Goal: Find specific page/section

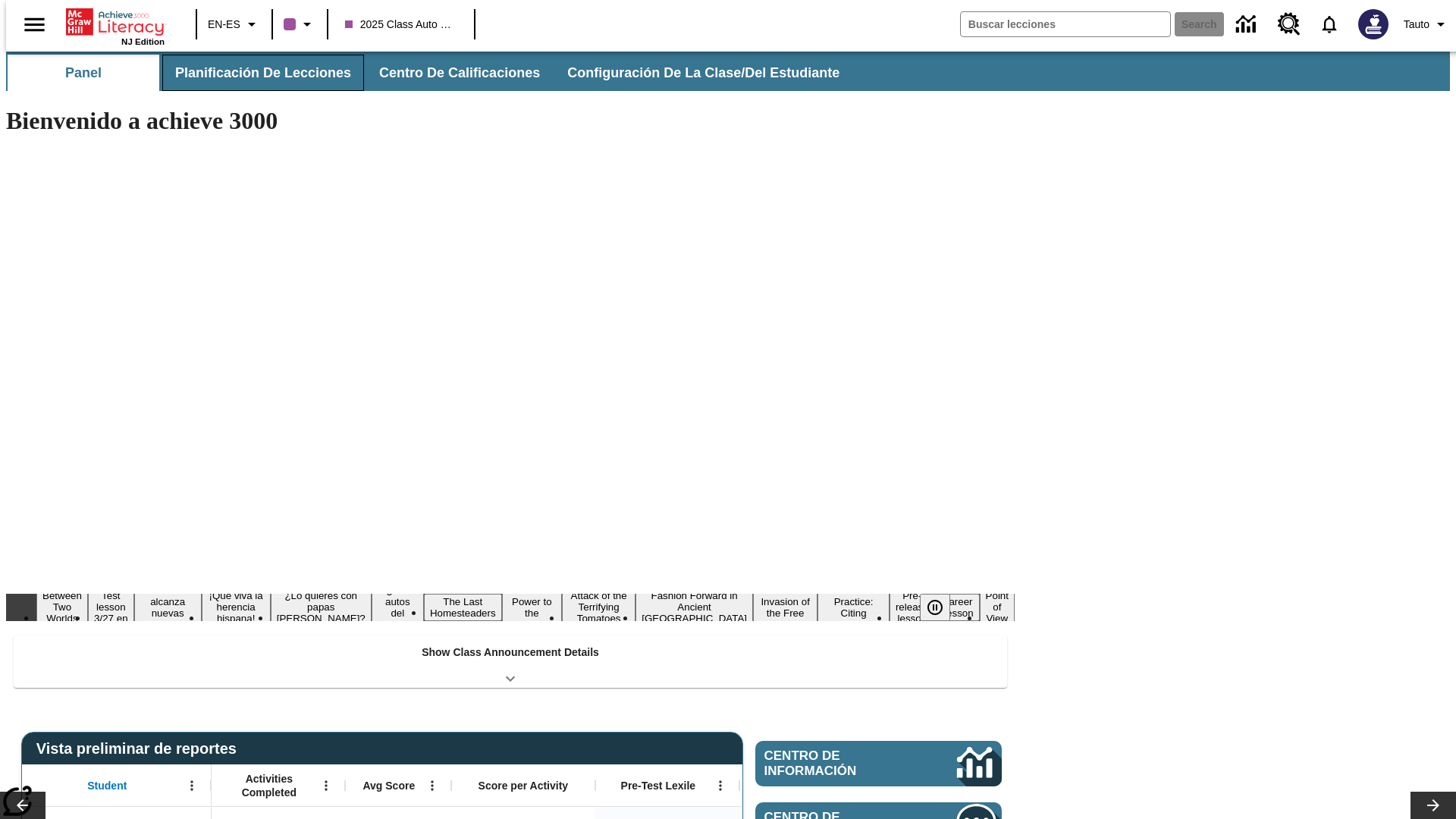
click at [254, 72] on span "Planificación de lecciones" at bounding box center [263, 73] width 176 height 18
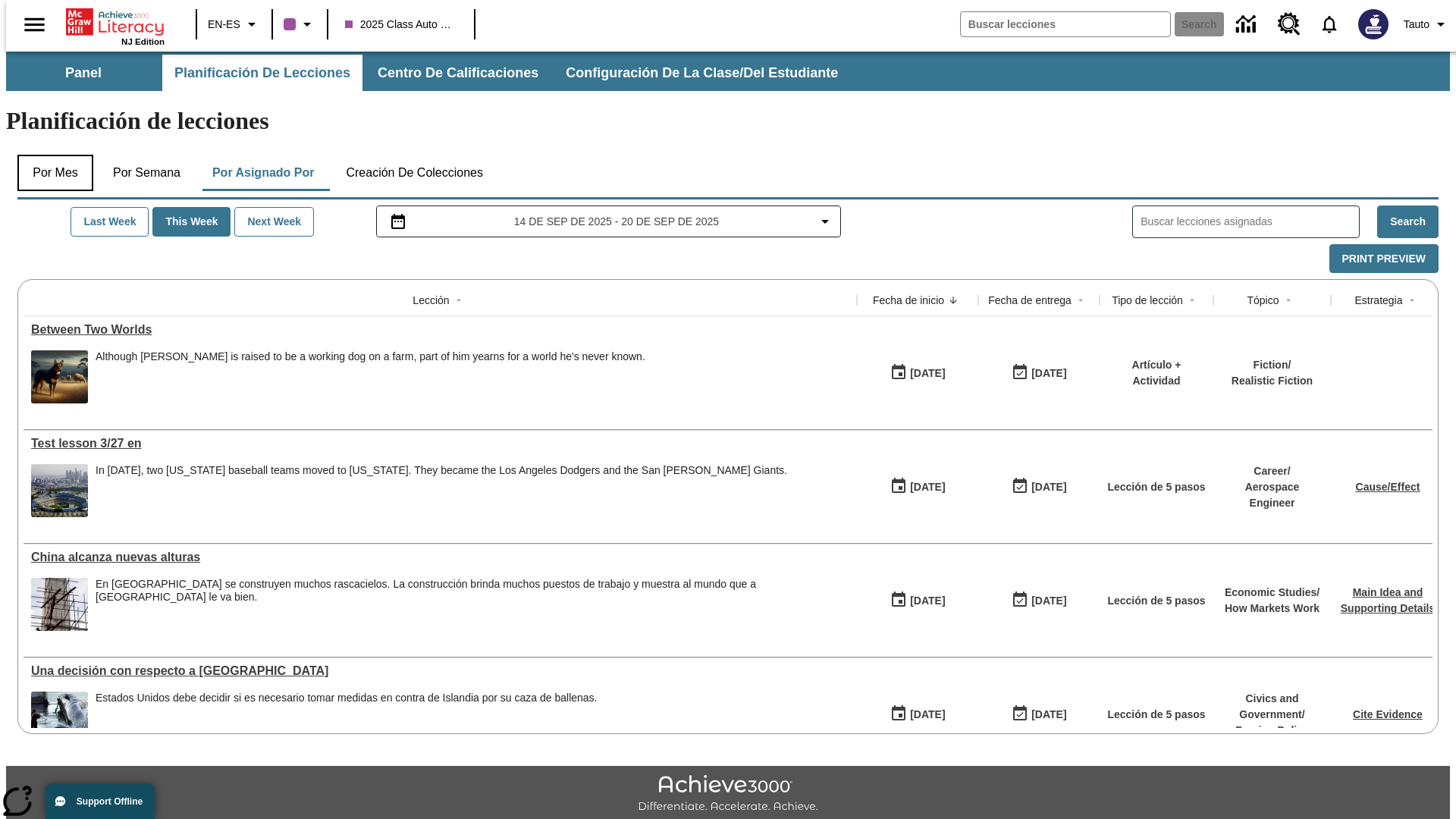
click at [49, 155] on button "Por mes" at bounding box center [55, 173] width 76 height 37
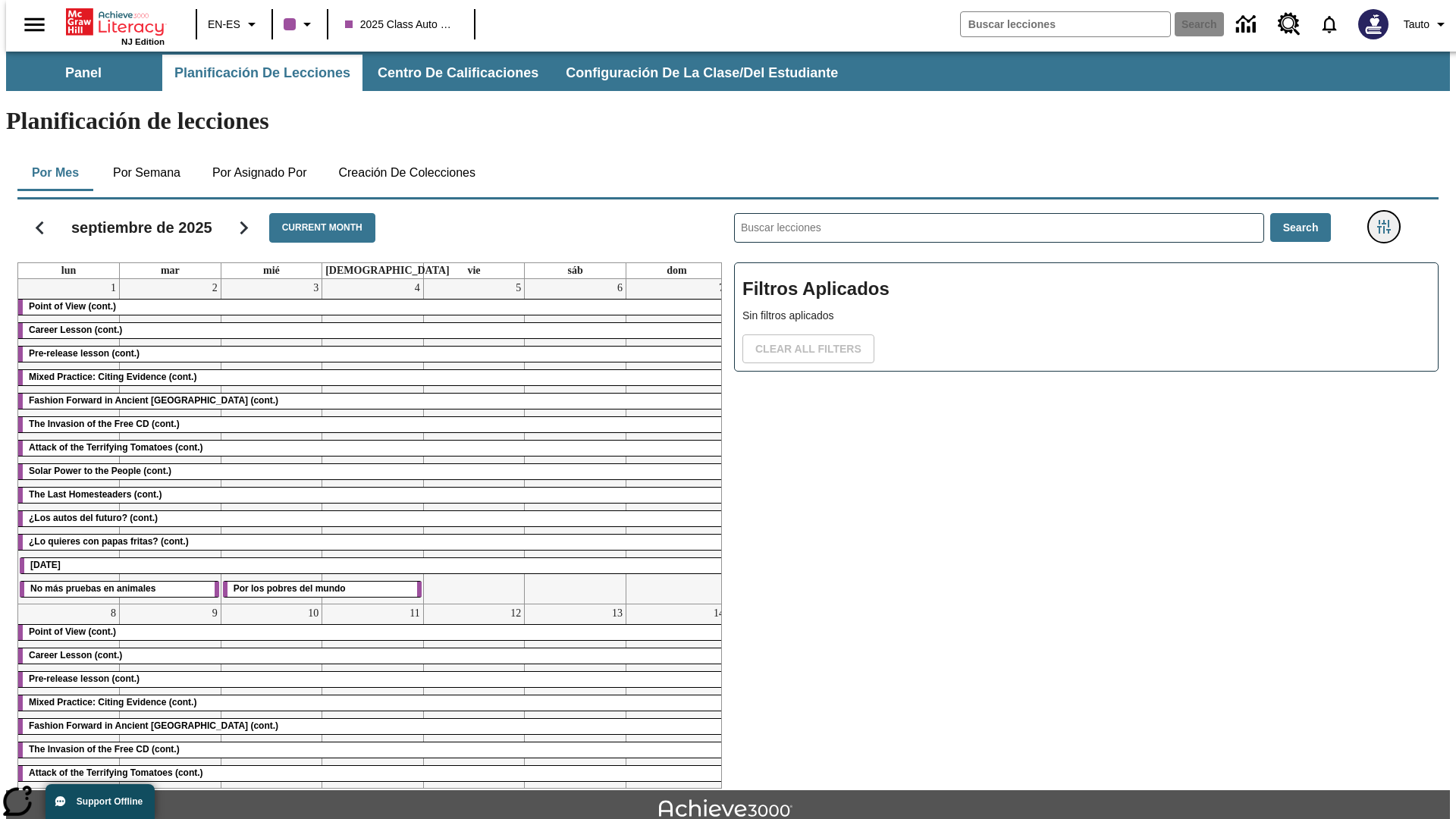
click at [1388, 220] on icon "Menú lateral de filtros" at bounding box center [1384, 226] width 13 height 13
